Goal: Task Accomplishment & Management: Use online tool/utility

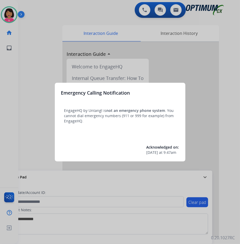
click at [2, 154] on div at bounding box center [120, 122] width 240 height 244
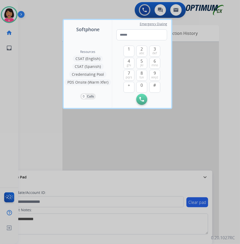
drag, startPoint x: 101, startPoint y: 131, endPoint x: 108, endPoint y: 103, distance: 28.8
click at [102, 132] on div at bounding box center [120, 122] width 240 height 244
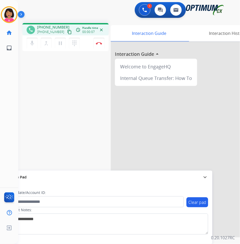
click at [66, 82] on div "phone [PHONE_NUMBER] [PHONE_NUMBER] content_copy access_time Call metrics Queue…" at bounding box center [123, 128] width 210 height 218
click at [67, 32] on mat-icon "content_copy" at bounding box center [69, 32] width 5 height 5
click at [16, 120] on div "Del Busy Edit Avatar Agent: [PERSON_NAME] Profile: OCX Training home Home Home …" at bounding box center [9, 122] width 18 height 244
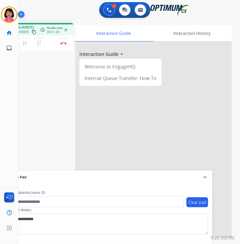
click at [13, 106] on div "Del Busy Edit Avatar Agent: [PERSON_NAME] Profile: OCX Training home Home Home …" at bounding box center [9, 122] width 18 height 244
drag, startPoint x: 127, startPoint y: 177, endPoint x: 19, endPoint y: 113, distance: 125.4
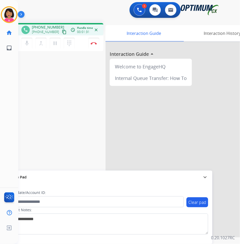
scroll to position [0, 0]
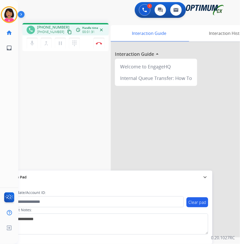
drag, startPoint x: 34, startPoint y: 86, endPoint x: 1, endPoint y: 85, distance: 33.0
click at [21, 62] on div "phone [PHONE_NUMBER] [PHONE_NUMBER] content_copy access_time Call metrics Queue…" at bounding box center [123, 128] width 210 height 218
click at [31, 41] on mat-icon "mic" at bounding box center [32, 43] width 6 height 6
click at [36, 41] on button "mic_off Mute" at bounding box center [32, 43] width 11 height 11
click at [32, 43] on mat-icon "mic" at bounding box center [32, 43] width 6 height 6
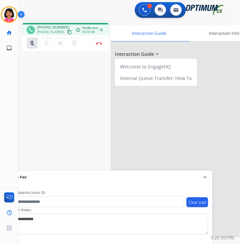
click at [71, 89] on div "phone [PHONE_NUMBER] [PHONE_NUMBER] content_copy access_time Call metrics Queue…" at bounding box center [123, 128] width 210 height 218
click at [29, 45] on mat-icon "mic_off" at bounding box center [32, 43] width 6 height 6
click at [5, 82] on div "Del Busy Edit Avatar Agent: [PERSON_NAME] Profile: OCX Training home Home Home …" at bounding box center [9, 122] width 18 height 244
drag, startPoint x: 13, startPoint y: 67, endPoint x: 37, endPoint y: 46, distance: 32.6
click at [14, 66] on div "Del Busy Edit Avatar Agent: [PERSON_NAME] Profile: OCX Training home Home Home …" at bounding box center [9, 122] width 18 height 244
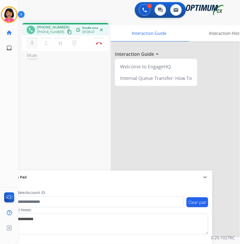
click at [32, 40] on mat-icon "mic" at bounding box center [32, 43] width 6 height 6
click at [25, 43] on div "mic_off Mute merge_type Bridge pause Hold dialpad Dialpad Disconnect" at bounding box center [65, 43] width 86 height 16
click at [29, 45] on button "mic_off Mute" at bounding box center [32, 43] width 11 height 11
drag, startPoint x: 15, startPoint y: 71, endPoint x: 35, endPoint y: 50, distance: 28.3
click at [18, 71] on div "Del Busy Edit Avatar Agent: [PERSON_NAME] Profile: OCX Training home Home Home …" at bounding box center [9, 122] width 18 height 244
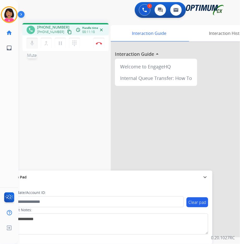
click at [34, 44] on mat-icon "mic" at bounding box center [32, 43] width 6 height 6
click at [34, 44] on mat-icon "mic_off" at bounding box center [32, 43] width 6 height 6
click at [20, 57] on div "phone [PHONE_NUMBER] [PHONE_NUMBER] content_copy access_time Call metrics Queue…" at bounding box center [123, 128] width 210 height 218
click at [31, 41] on mat-icon "mic" at bounding box center [32, 43] width 6 height 6
click at [35, 43] on mat-icon "mic_off" at bounding box center [32, 43] width 6 height 6
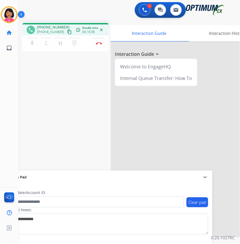
click at [26, 52] on div "phone [PHONE_NUMBER] [PHONE_NUMBER] content_copy access_time Call metrics Queue…" at bounding box center [65, 38] width 86 height 30
click at [32, 40] on mat-icon "mic" at bounding box center [32, 43] width 6 height 6
click at [16, 65] on div "Del Busy Edit Avatar Agent: [PERSON_NAME] Profile: OCX Training home Home Home …" at bounding box center [9, 122] width 18 height 244
click at [32, 41] on mat-icon "mic_off" at bounding box center [32, 43] width 6 height 6
drag, startPoint x: 19, startPoint y: 55, endPoint x: 35, endPoint y: 40, distance: 22.4
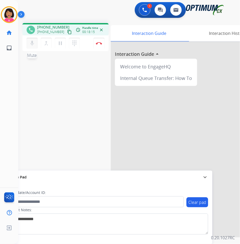
click at [19, 56] on div "phone [PHONE_NUMBER] [PHONE_NUMBER] content_copy access_time Call metrics Queue…" at bounding box center [123, 128] width 210 height 218
click at [32, 39] on button "mic Mute" at bounding box center [32, 43] width 11 height 11
click at [27, 47] on button "mic_off Mute" at bounding box center [32, 43] width 11 height 11
click at [7, 75] on div "Del Busy Edit Avatar Agent: [PERSON_NAME] Profile: OCX Training home Home Home …" at bounding box center [9, 122] width 18 height 244
click at [99, 43] on img at bounding box center [99, 43] width 6 height 3
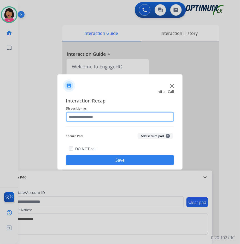
click at [102, 118] on input "text" at bounding box center [120, 116] width 109 height 10
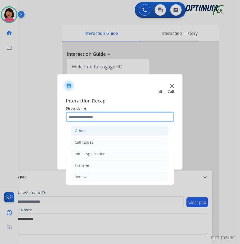
scroll to position [36, 0]
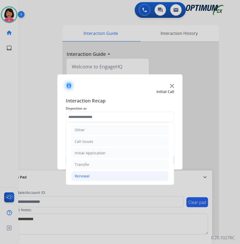
click at [115, 178] on li "Renewal" at bounding box center [120, 176] width 98 height 10
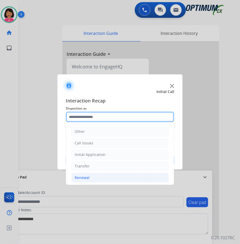
scroll to position [28, 0]
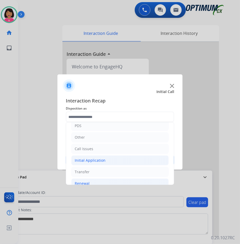
click at [122, 158] on li "Initial Application" at bounding box center [120, 160] width 98 height 10
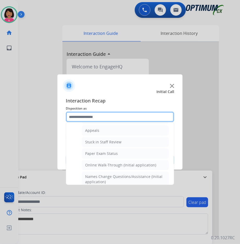
scroll to position [98, 0]
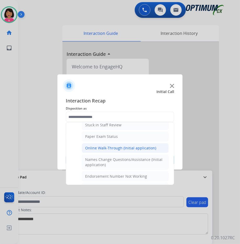
click at [124, 149] on div "Online Walk-Through (Initial application)" at bounding box center [120, 147] width 71 height 5
type input "**********"
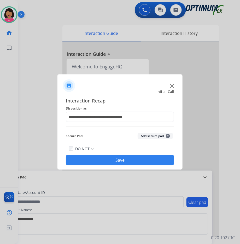
click at [123, 161] on button "Save" at bounding box center [120, 160] width 109 height 10
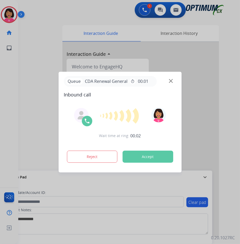
drag, startPoint x: 1, startPoint y: 95, endPoint x: 37, endPoint y: 91, distance: 36.1
click at [2, 95] on div at bounding box center [120, 122] width 240 height 244
click at [172, 79] on img at bounding box center [171, 81] width 4 height 4
drag, startPoint x: 7, startPoint y: 185, endPoint x: 21, endPoint y: 183, distance: 14.5
click at [7, 185] on div at bounding box center [120, 122] width 240 height 244
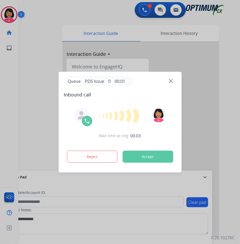
click at [170, 81] on img at bounding box center [171, 81] width 4 height 4
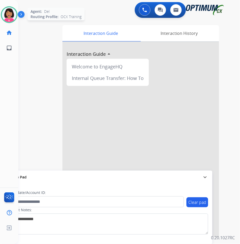
click at [1, 19] on div "Agent: [PERSON_NAME] Profile: OCX Training" at bounding box center [9, 14] width 17 height 17
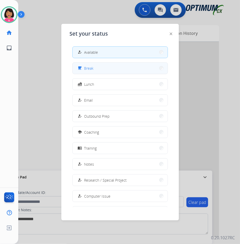
click at [119, 70] on button "free_breakfast Break" at bounding box center [120, 68] width 95 height 11
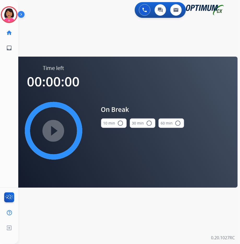
click at [121, 124] on mat-icon "radio_button_unchecked" at bounding box center [121, 123] width 6 height 6
click at [57, 132] on mat-icon "play_circle_filled" at bounding box center [53, 130] width 6 height 6
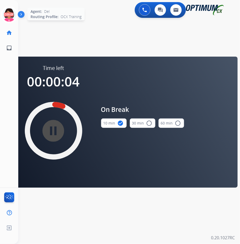
click at [7, 18] on icon at bounding box center [9, 14] width 17 height 17
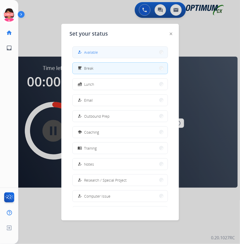
click at [80, 50] on mat-icon "how_to_reg" at bounding box center [80, 52] width 4 height 4
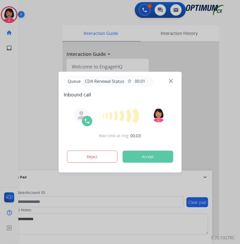
click at [99, 142] on div "Wait time at ring: 00:03 Reject Accept" at bounding box center [120, 135] width 113 height 65
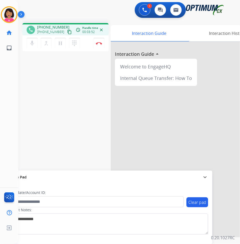
click at [13, 101] on div "Del Busy Edit Avatar Agent: [PERSON_NAME] Profile: OCX Training home Home Home …" at bounding box center [9, 122] width 18 height 244
click at [101, 44] on button "Disconnect" at bounding box center [99, 43] width 11 height 11
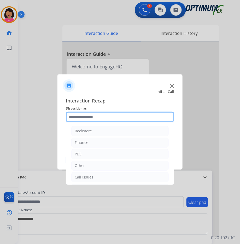
click at [90, 117] on input "text" at bounding box center [120, 116] width 109 height 10
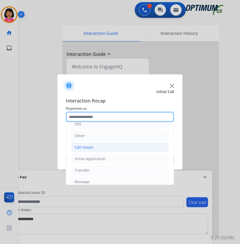
scroll to position [36, 0]
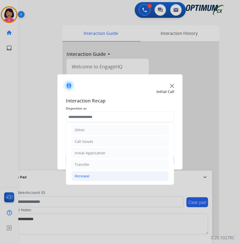
click at [103, 174] on li "Renewal" at bounding box center [120, 176] width 98 height 10
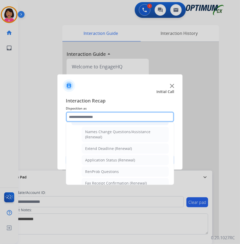
scroll to position [203, 0]
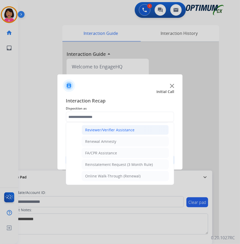
click at [115, 132] on li "Reviewer/Verifier Assistance" at bounding box center [125, 130] width 87 height 10
type input "**********"
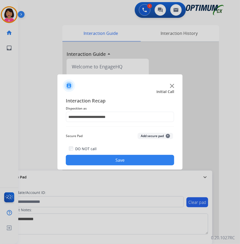
click at [117, 153] on div "DO NOT call Save" at bounding box center [120, 155] width 109 height 20
click at [117, 157] on button "Save" at bounding box center [120, 160] width 109 height 10
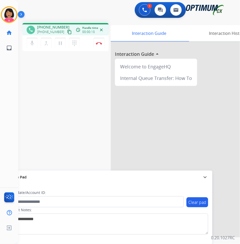
click at [9, 149] on div "Del Busy Edit Avatar Agent: [PERSON_NAME] Profile: OCX Training home Home Home …" at bounding box center [9, 122] width 18 height 244
click at [67, 31] on mat-icon "content_copy" at bounding box center [69, 32] width 5 height 5
click at [14, 98] on div "Del Busy Edit Avatar Agent: [PERSON_NAME] Profile: OCX Training home Home Home …" at bounding box center [9, 122] width 18 height 244
click at [11, 69] on div "Del Busy Edit Avatar Agent: [PERSON_NAME] Profile: OCX Training home Home Home …" at bounding box center [9, 122] width 18 height 244
click at [102, 42] on img at bounding box center [99, 43] width 6 height 3
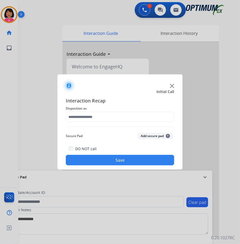
click at [112, 110] on span "Disposition as" at bounding box center [120, 108] width 109 height 6
click at [114, 112] on div "Interaction Recap Disposition as Secure Pad Add secure pad + DO NOT call Save" at bounding box center [120, 131] width 109 height 68
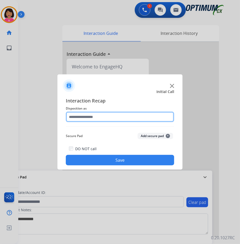
click at [114, 113] on input "text" at bounding box center [120, 116] width 109 height 10
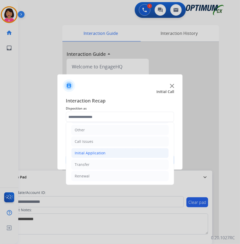
click at [114, 156] on li "Initial Application" at bounding box center [120, 153] width 98 height 10
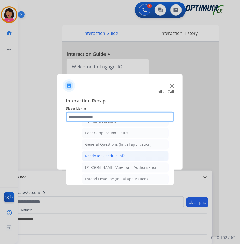
scroll to position [280, 0]
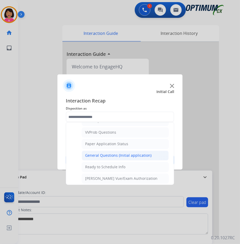
click at [121, 158] on div "General Questions (Initial application)" at bounding box center [118, 155] width 66 height 5
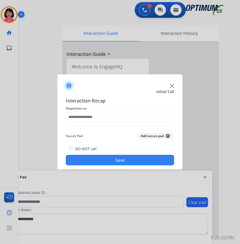
type input "**********"
click at [122, 159] on button "Save" at bounding box center [120, 160] width 109 height 10
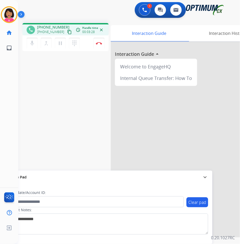
click at [22, 67] on div "phone [PHONE_NUMBER] [PHONE_NUMBER] content_copy access_time Call metrics Queue…" at bounding box center [123, 128] width 210 height 218
click at [100, 44] on img at bounding box center [99, 43] width 6 height 3
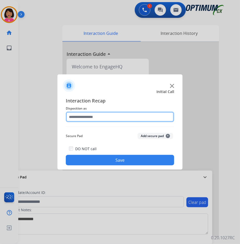
click at [106, 117] on input "text" at bounding box center [120, 116] width 109 height 10
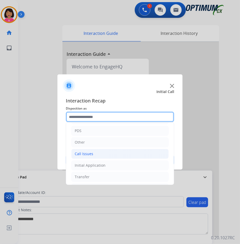
scroll to position [36, 0]
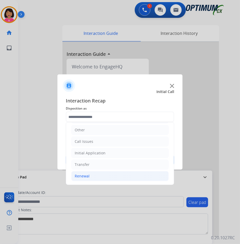
click at [106, 178] on li "Renewal" at bounding box center [120, 176] width 98 height 10
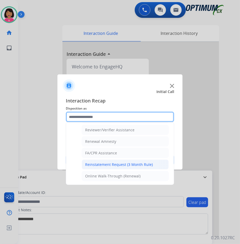
scroll to position [133, 0]
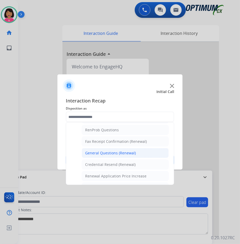
click at [115, 151] on div "General Questions (Renewal)" at bounding box center [110, 152] width 51 height 5
type input "**********"
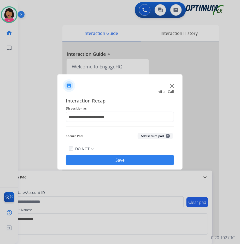
click at [119, 159] on button "Save" at bounding box center [120, 160] width 109 height 10
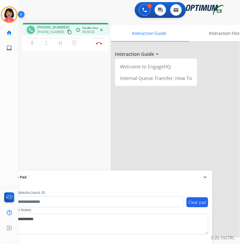
click at [22, 113] on div "phone [PHONE_NUMBER] [PHONE_NUMBER] content_copy access_time Call metrics Queue…" at bounding box center [123, 128] width 210 height 218
click at [67, 30] on mat-icon "content_copy" at bounding box center [69, 32] width 5 height 5
click at [15, 77] on div "Del Busy Edit Avatar Agent: [PERSON_NAME] Profile: OCX Training home Home Home …" at bounding box center [9, 122] width 18 height 244
click at [98, 46] on button "Disconnect" at bounding box center [99, 43] width 11 height 11
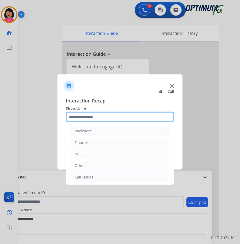
click at [99, 119] on input "text" at bounding box center [120, 116] width 109 height 10
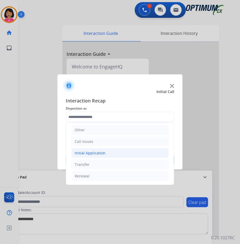
click at [109, 154] on li "Initial Application" at bounding box center [120, 153] width 98 height 10
click at [110, 153] on li "Initial Application" at bounding box center [120, 153] width 98 height 10
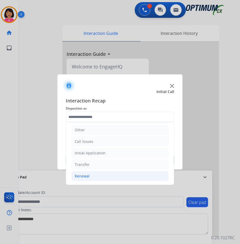
click at [105, 175] on li "Renewal" at bounding box center [120, 176] width 98 height 10
click at [110, 155] on li "Initial Application" at bounding box center [120, 153] width 98 height 10
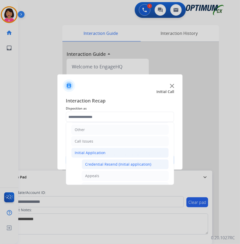
click at [109, 164] on div "Credential Resend (Initial application)" at bounding box center [118, 163] width 66 height 5
type input "**********"
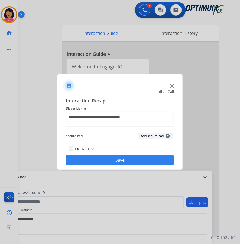
click at [109, 164] on button "Save" at bounding box center [120, 160] width 109 height 10
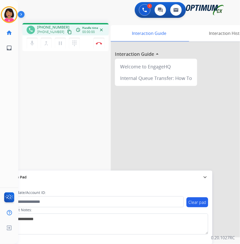
click at [15, 95] on div "Del Busy Edit Avatar Agent: [PERSON_NAME] Profile: OCX Training home Home Home …" at bounding box center [9, 122] width 18 height 244
click at [21, 65] on div "phone [PHONE_NUMBER] [PHONE_NUMBER] content_copy access_time Call metrics Queue…" at bounding box center [123, 128] width 210 height 218
click at [16, 140] on div "Del Busy Edit Avatar Agent: [PERSON_NAME] Profile: OCX Training home Home Home …" at bounding box center [9, 122] width 18 height 244
click at [34, 40] on mat-icon "mic" at bounding box center [32, 43] width 6 height 6
click at [33, 42] on mat-icon "mic_off" at bounding box center [32, 43] width 6 height 6
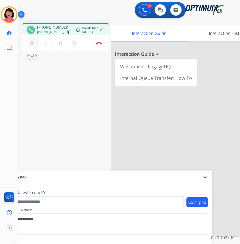
click at [33, 41] on mat-icon "mic" at bounding box center [32, 43] width 6 height 6
drag, startPoint x: 60, startPoint y: 41, endPoint x: 57, endPoint y: 39, distance: 4.0
click at [60, 41] on mat-icon "pause" at bounding box center [60, 43] width 6 height 6
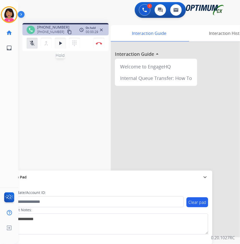
click at [60, 41] on mat-icon "play_arrow" at bounding box center [60, 43] width 6 height 6
click at [30, 43] on mat-icon "mic_off" at bounding box center [32, 43] width 6 height 6
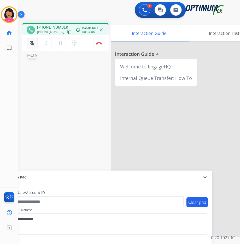
click at [30, 43] on mat-icon "mic_off" at bounding box center [32, 43] width 6 height 6
click at [24, 89] on div "phone [PHONE_NUMBER] [PHONE_NUMBER] content_copy access_time Call metrics Queue…" at bounding box center [123, 128] width 210 height 218
click at [99, 43] on img at bounding box center [99, 43] width 6 height 3
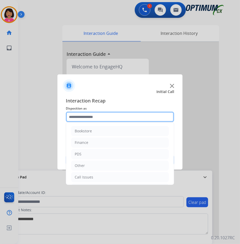
click at [131, 119] on input "text" at bounding box center [120, 116] width 109 height 10
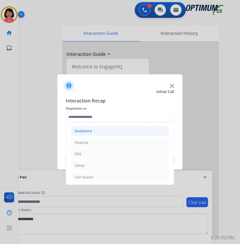
click at [131, 130] on li "Bookstore" at bounding box center [120, 131] width 98 height 10
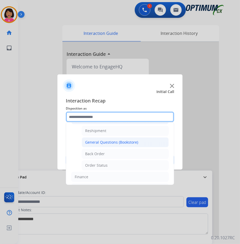
scroll to position [14, 0]
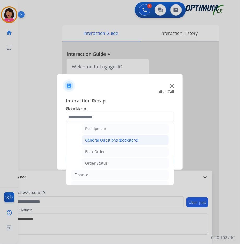
click at [118, 140] on div "General Questions (Bookstore)" at bounding box center [111, 139] width 53 height 5
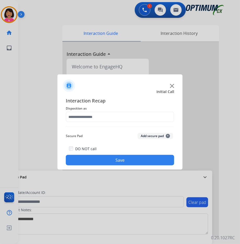
type input "**********"
click at [123, 157] on button "Save" at bounding box center [120, 160] width 109 height 10
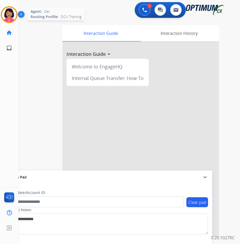
click at [13, 17] on img at bounding box center [9, 14] width 15 height 15
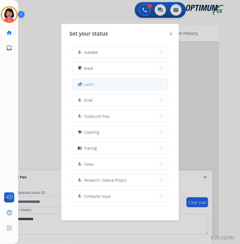
click at [105, 86] on button "fastfood Lunch" at bounding box center [120, 83] width 95 height 11
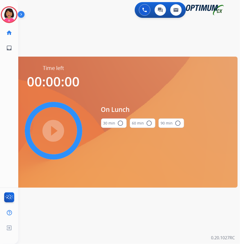
click at [120, 121] on mat-icon "radio_button_unchecked" at bounding box center [121, 123] width 6 height 6
click at [52, 131] on mat-icon "play_circle_filled" at bounding box center [53, 130] width 6 height 6
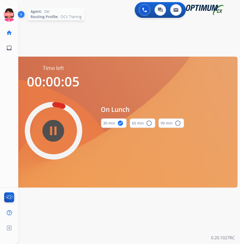
click at [10, 13] on icon at bounding box center [9, 14] width 17 height 17
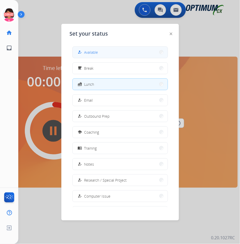
click at [121, 53] on button "how_to_reg Available" at bounding box center [120, 52] width 95 height 11
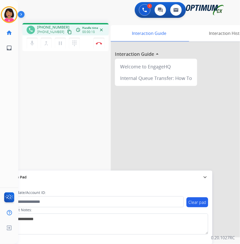
click at [62, 35] on div "[PHONE_NUMBER] content_copy" at bounding box center [55, 32] width 36 height 6
click at [66, 31] on button "content_copy" at bounding box center [69, 32] width 6 height 6
click at [27, 39] on div "mic Mute merge_type Bridge pause Hold dialpad Dialpad" at bounding box center [55, 43] width 57 height 11
click at [32, 42] on mat-icon "mic" at bounding box center [32, 43] width 6 height 6
click at [40, 43] on div "mic_off Mute merge_type Bridge pause Hold dialpad Dialpad" at bounding box center [55, 43] width 57 height 11
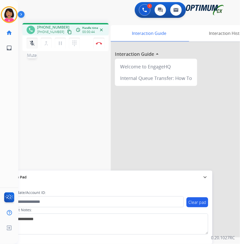
click at [34, 43] on mat-icon "mic_off" at bounding box center [32, 43] width 6 height 6
click at [10, 103] on div "Del Busy Edit Avatar Agent: [PERSON_NAME] Profile: OCX Training home Home Home …" at bounding box center [9, 122] width 18 height 244
click at [28, 44] on button "mic Mute" at bounding box center [32, 43] width 11 height 11
click at [60, 41] on mat-icon "pause" at bounding box center [60, 43] width 6 height 6
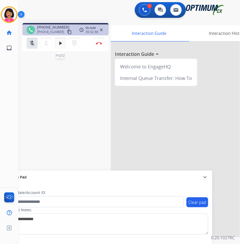
click at [58, 43] on mat-icon "play_arrow" at bounding box center [60, 43] width 6 height 6
click at [34, 44] on mat-icon "mic_off" at bounding box center [32, 43] width 6 height 6
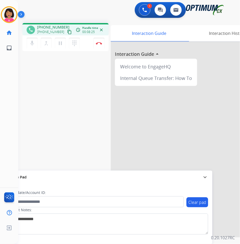
click at [25, 68] on div "phone [PHONE_NUMBER] [PHONE_NUMBER] content_copy access_time Call metrics Queue…" at bounding box center [123, 128] width 210 height 218
click at [100, 42] on img at bounding box center [99, 43] width 6 height 3
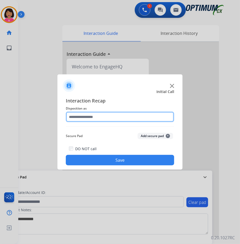
click at [116, 116] on input "text" at bounding box center [120, 116] width 109 height 10
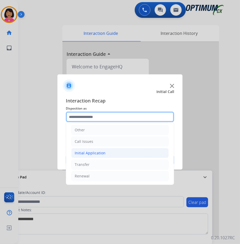
scroll to position [0, 0]
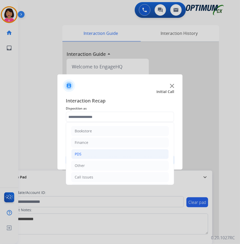
click at [99, 157] on li "PDS" at bounding box center [120, 154] width 98 height 10
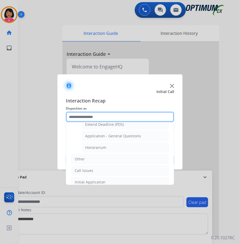
scroll to position [156, 0]
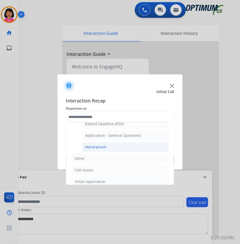
click at [114, 150] on li "Honorarium" at bounding box center [125, 147] width 87 height 10
type input "**********"
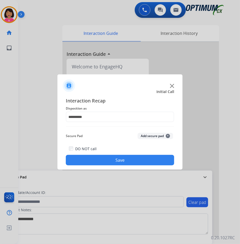
click at [121, 161] on button "Save" at bounding box center [120, 160] width 109 height 10
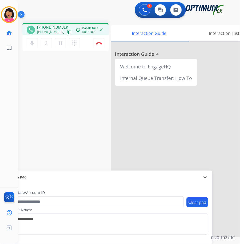
click at [24, 68] on div "phone [PHONE_NUMBER] [PHONE_NUMBER] content_copy access_time Call metrics Queue…" at bounding box center [123, 128] width 210 height 218
click at [67, 32] on mat-icon "content_copy" at bounding box center [69, 32] width 5 height 5
click at [25, 70] on div "phone [PHONE_NUMBER] [PHONE_NUMBER] content_copy access_time Call metrics Queue…" at bounding box center [123, 128] width 210 height 218
click at [102, 44] on img at bounding box center [99, 43] width 6 height 3
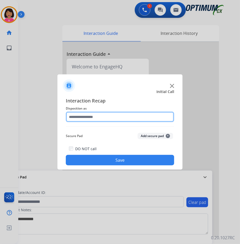
click at [123, 114] on input "text" at bounding box center [120, 116] width 109 height 10
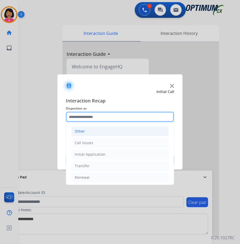
scroll to position [36, 0]
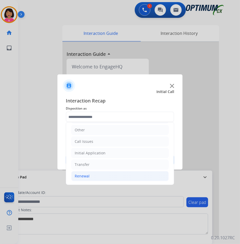
click at [98, 178] on li "Renewal" at bounding box center [120, 176] width 98 height 10
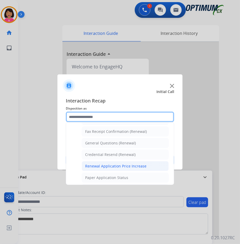
scroll to position [139, 0]
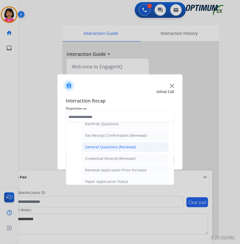
click at [110, 144] on div "General Questions (Renewal)" at bounding box center [110, 146] width 51 height 5
type input "**********"
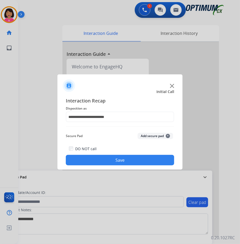
click at [110, 159] on button "Save" at bounding box center [120, 160] width 109 height 10
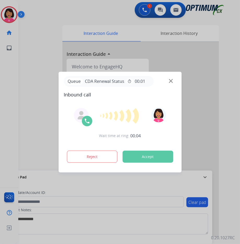
click at [17, 97] on div at bounding box center [120, 122] width 240 height 244
click at [172, 81] on img at bounding box center [171, 81] width 4 height 4
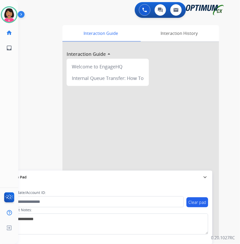
click at [172, 81] on div at bounding box center [141, 139] width 157 height 195
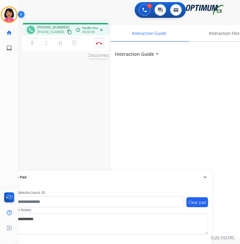
click at [104, 42] on button "Disconnect" at bounding box center [99, 43] width 11 height 11
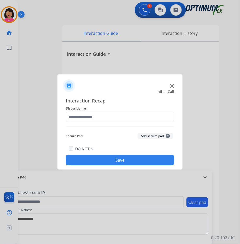
click at [170, 87] on div at bounding box center [120, 83] width 125 height 18
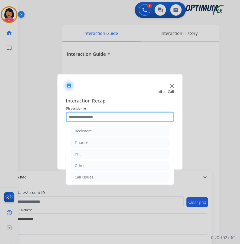
click at [129, 115] on input "text" at bounding box center [120, 116] width 109 height 10
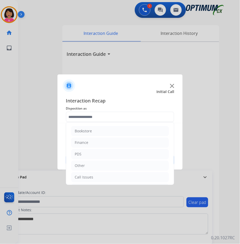
click at [171, 88] on div at bounding box center [120, 83] width 125 height 18
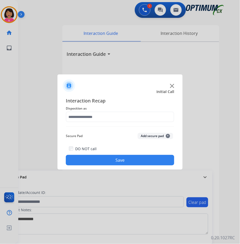
click at [171, 85] on img at bounding box center [172, 86] width 4 height 4
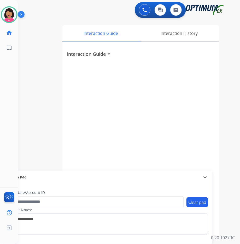
click at [93, 74] on div "Interaction Guide arrow_drop_down" at bounding box center [141, 139] width 157 height 195
click at [74, 55] on h3 "Interaction Guide" at bounding box center [86, 53] width 39 height 7
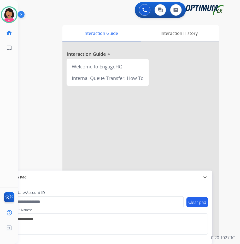
click at [2, 72] on div "Del Available Edit Avatar Agent: Del Routing Profile: OCX Training home Home Ho…" at bounding box center [9, 122] width 18 height 244
click at [44, 80] on div "swap_horiz Break voice bridge close_fullscreen Connect 3-Way Call merge_type Se…" at bounding box center [123, 128] width 210 height 218
click at [38, 145] on div "swap_horiz Break voice bridge close_fullscreen Connect 3-Way Call merge_type Se…" at bounding box center [123, 128] width 210 height 218
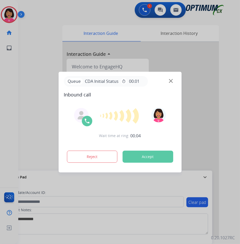
click at [171, 82] on img at bounding box center [171, 81] width 4 height 4
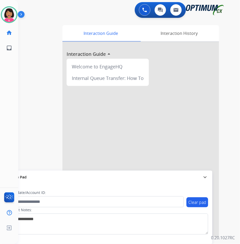
click at [16, 65] on div "Del Available Edit Avatar Agent: Del Routing Profile: OCX Training home Home Ho…" at bounding box center [9, 122] width 18 height 244
click at [4, 17] on img at bounding box center [9, 14] width 15 height 15
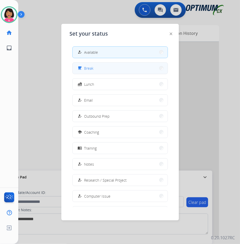
click at [97, 67] on button "free_breakfast Break" at bounding box center [120, 68] width 95 height 11
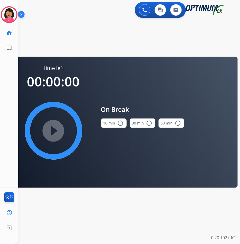
click at [109, 122] on button "10 min radio_button_unchecked" at bounding box center [114, 122] width 26 height 9
click at [52, 127] on mat-icon "play_circle_filled" at bounding box center [53, 130] width 6 height 6
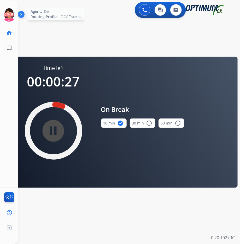
click at [7, 20] on icon at bounding box center [9, 14] width 17 height 17
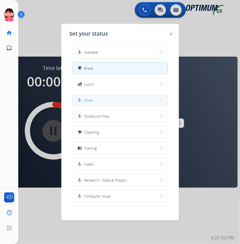
click at [115, 98] on button "how_to_reg Email" at bounding box center [120, 99] width 95 height 11
